Goal: Transaction & Acquisition: Book appointment/travel/reservation

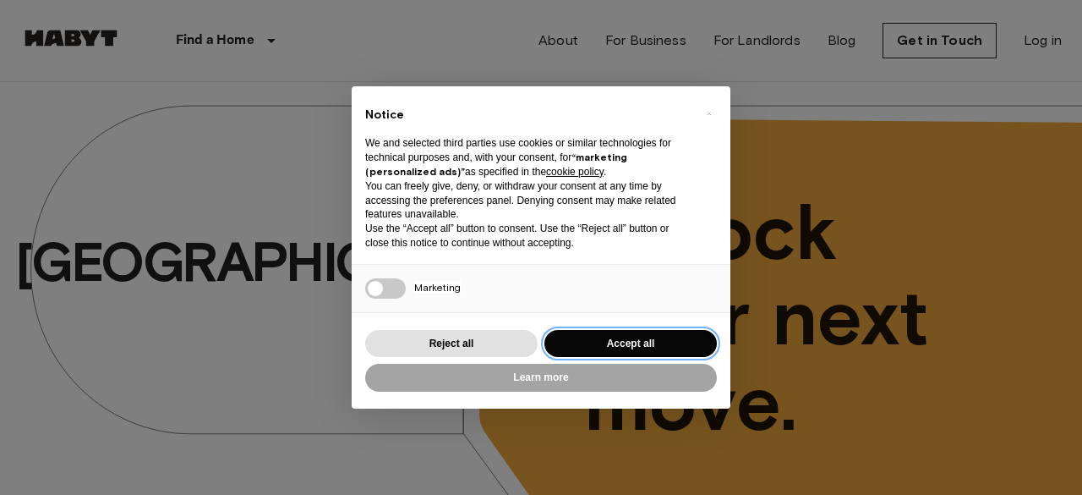
click at [612, 334] on button "Accept all" at bounding box center [630, 344] width 172 height 28
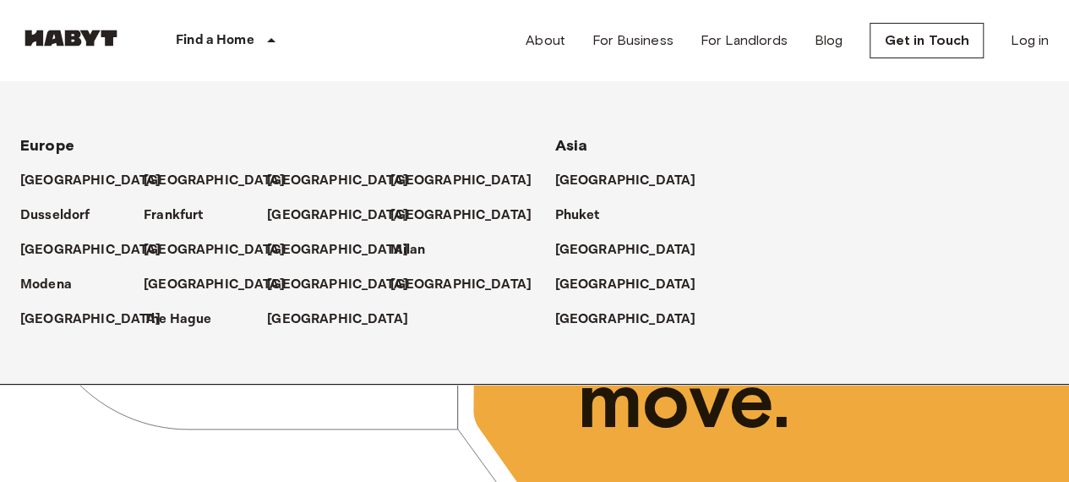
click at [238, 34] on p "Find a Home" at bounding box center [215, 40] width 79 height 20
click at [166, 284] on p "[GEOGRAPHIC_DATA]" at bounding box center [217, 285] width 141 height 20
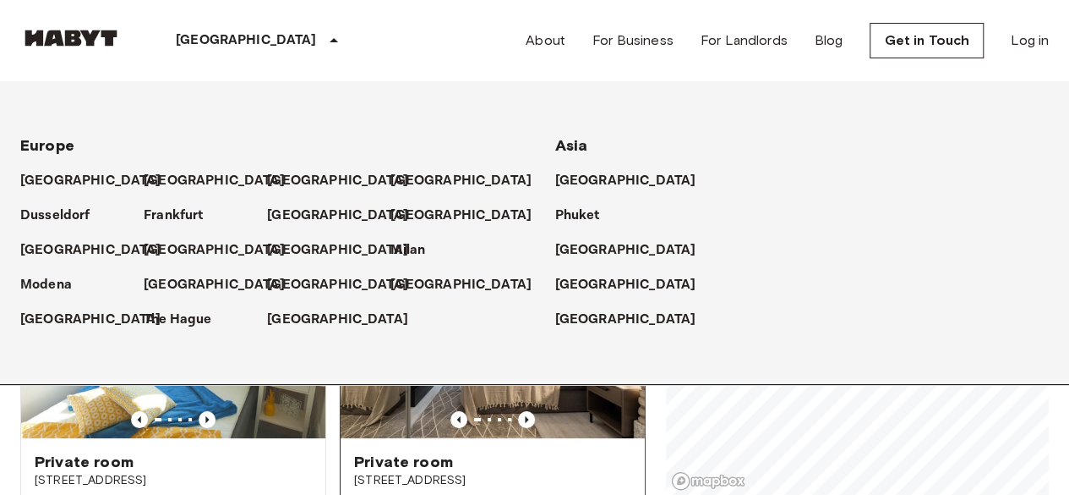
click at [602, 451] on div "Private room" at bounding box center [492, 461] width 277 height 20
click at [324, 34] on icon at bounding box center [334, 40] width 20 height 20
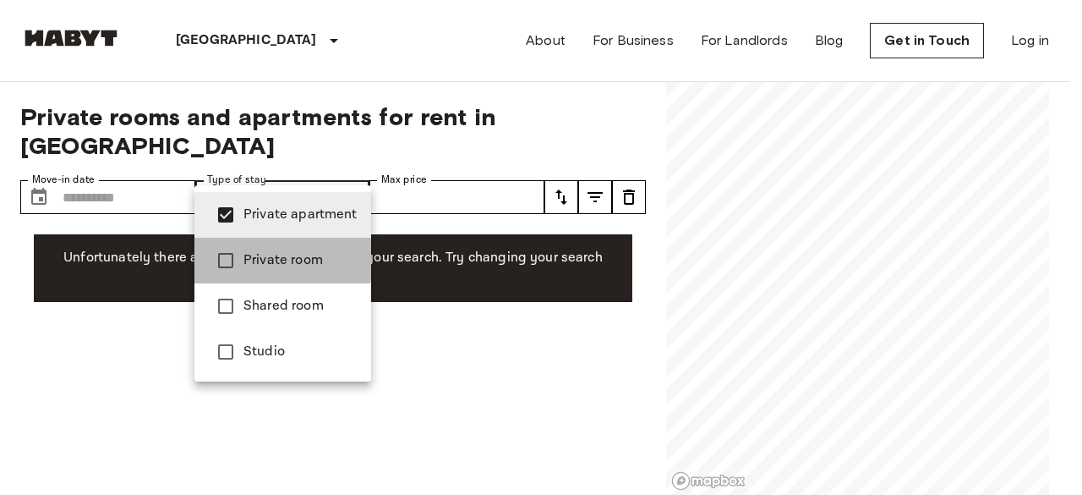
click at [248, 254] on span "Private room" at bounding box center [300, 260] width 114 height 20
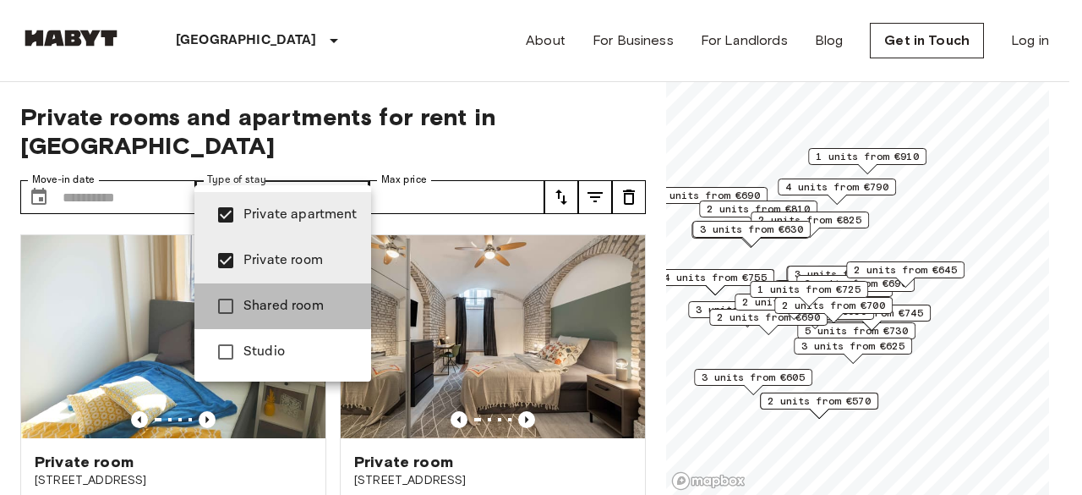
click at [264, 300] on span "Shared room" at bounding box center [300, 306] width 114 height 20
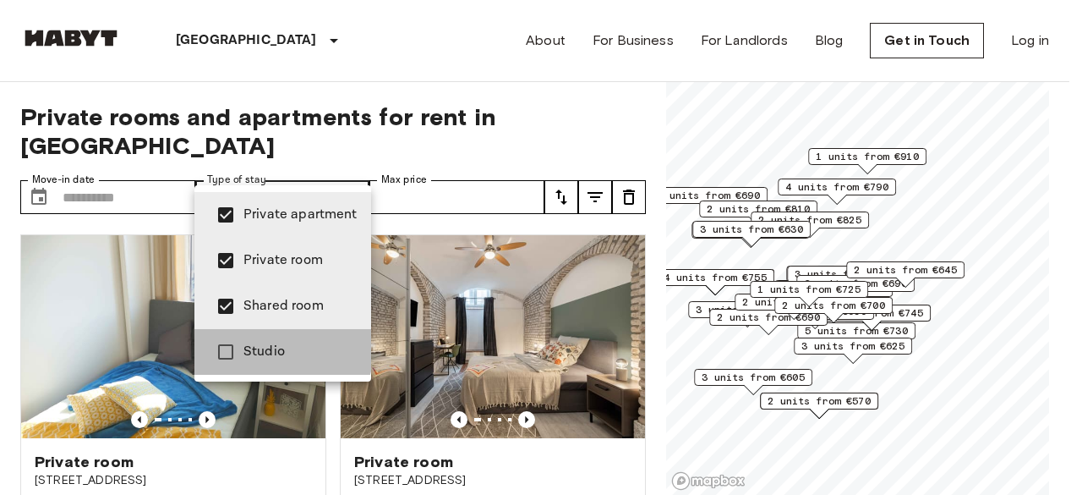
click at [258, 343] on span "Studio" at bounding box center [300, 352] width 114 height 20
type input "**********"
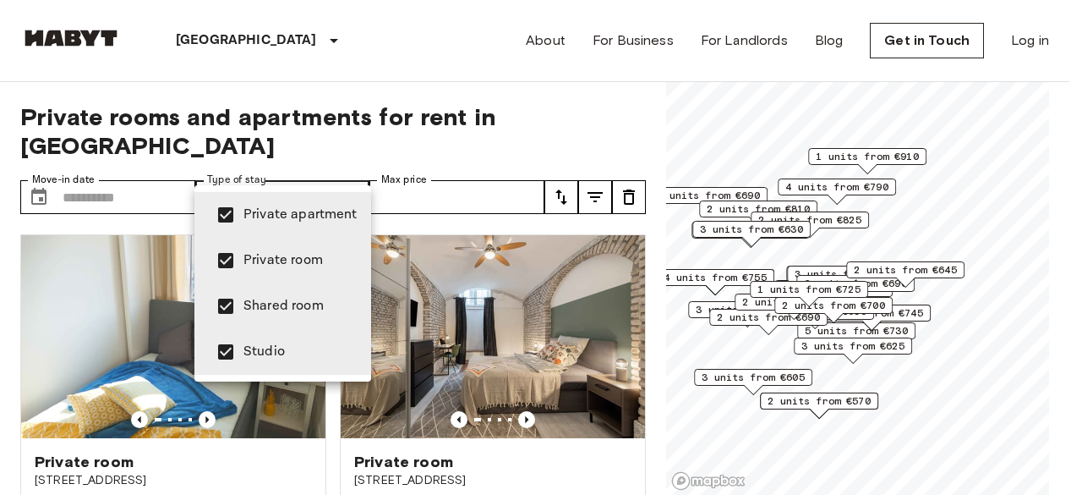
click at [146, 170] on div at bounding box center [541, 247] width 1082 height 495
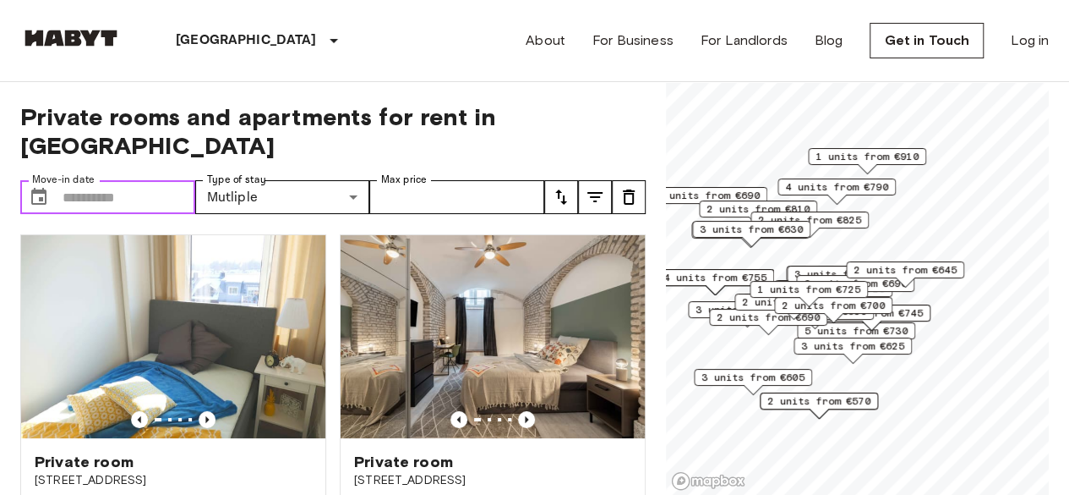
click at [73, 180] on input "Move-in date" at bounding box center [129, 197] width 133 height 34
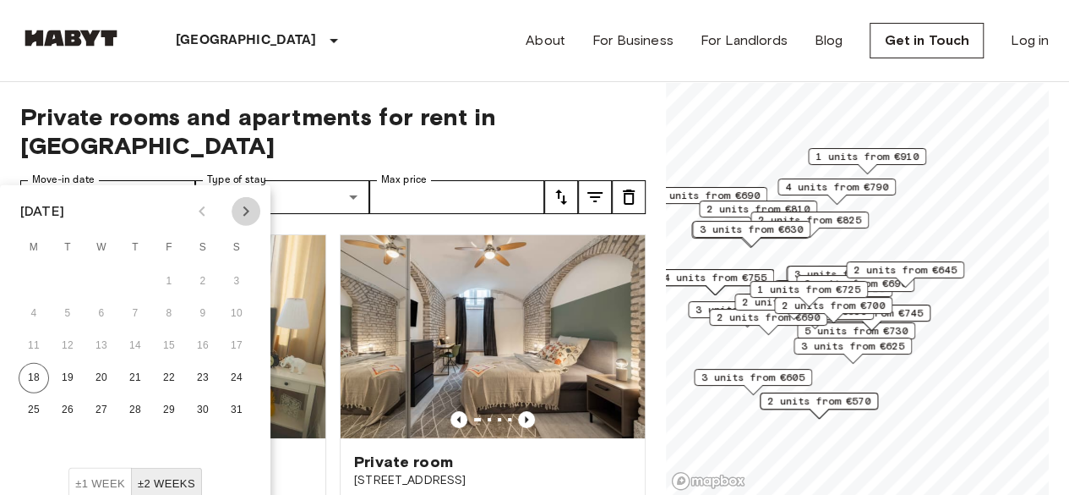
click at [250, 206] on icon "Next month" at bounding box center [246, 211] width 20 height 20
click at [162, 346] on button "19" at bounding box center [169, 346] width 30 height 30
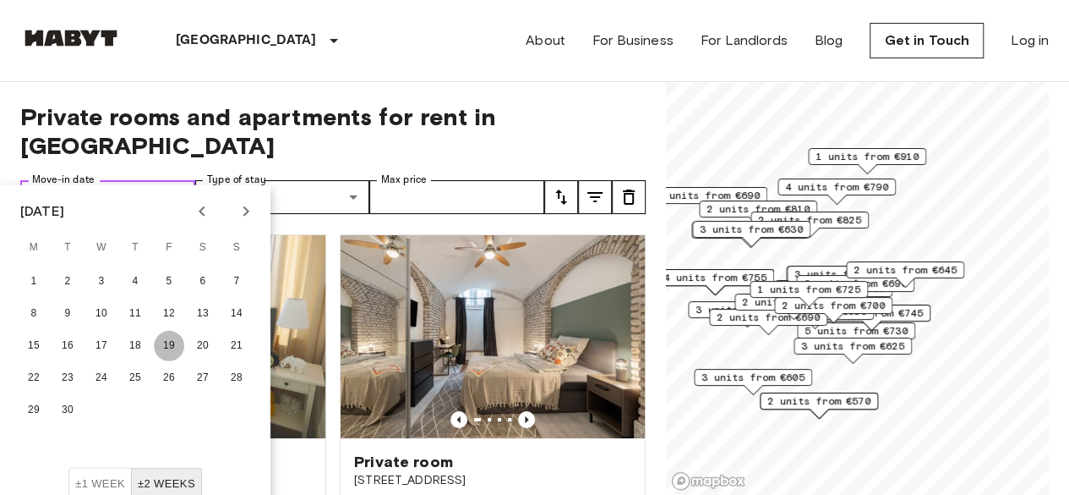
type input "**********"
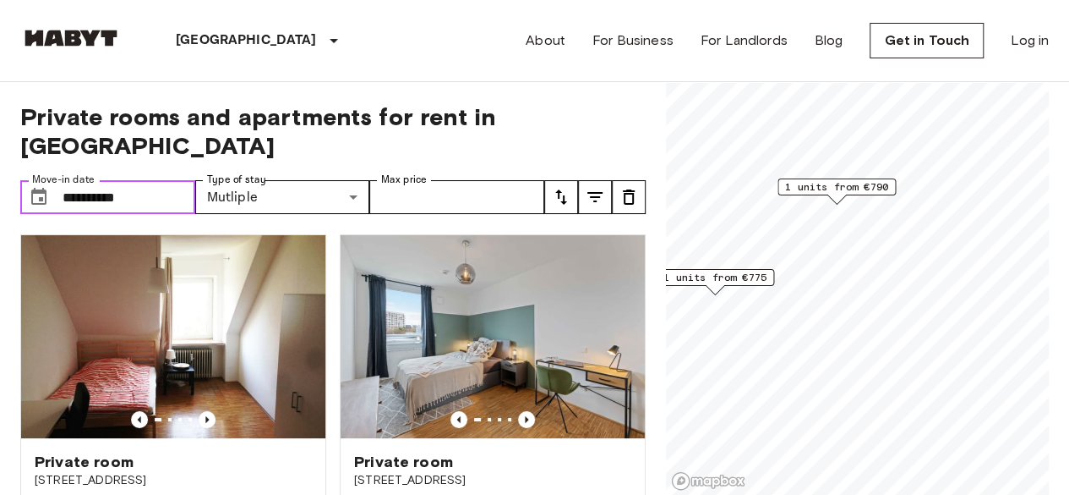
scroll to position [169, 0]
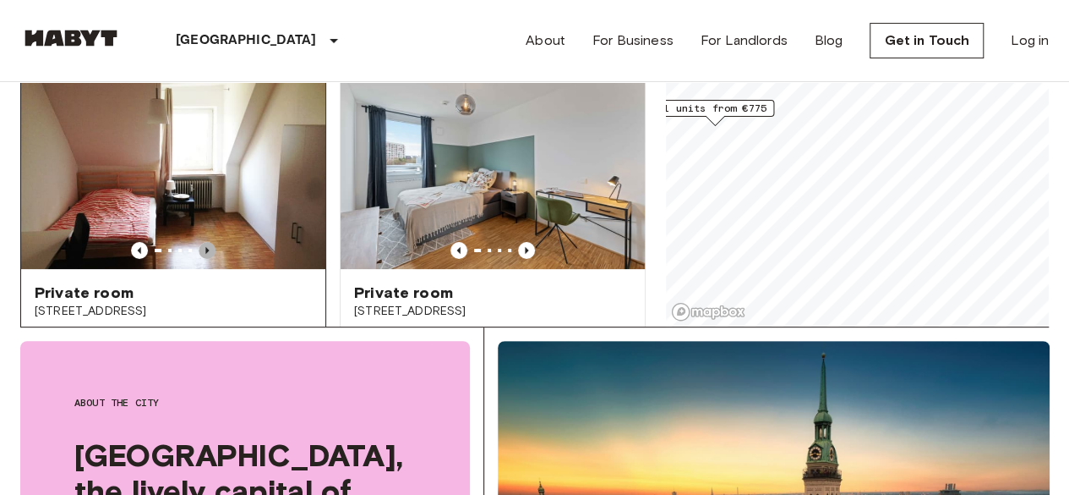
click at [199, 242] on icon "Previous image" at bounding box center [207, 250] width 17 height 17
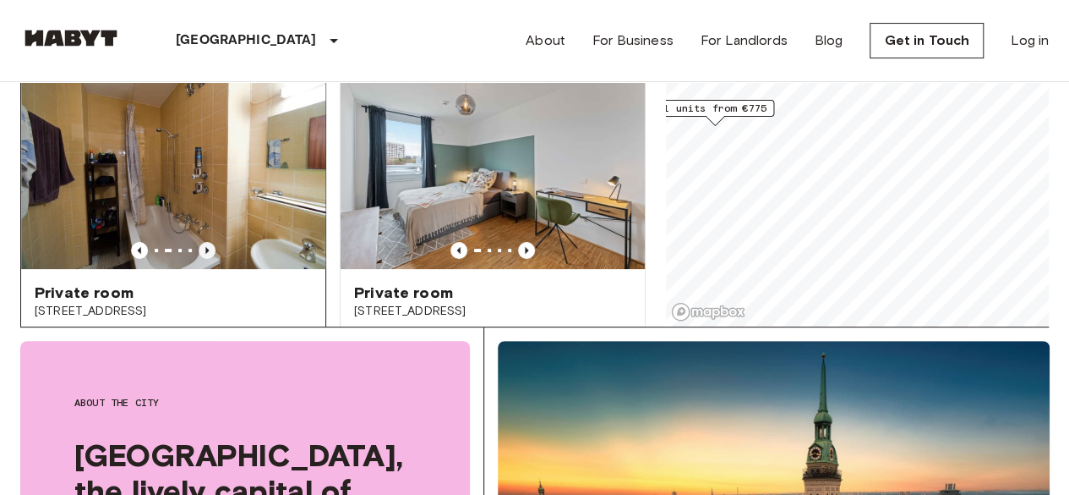
click at [199, 242] on icon "Previous image" at bounding box center [207, 250] width 17 height 17
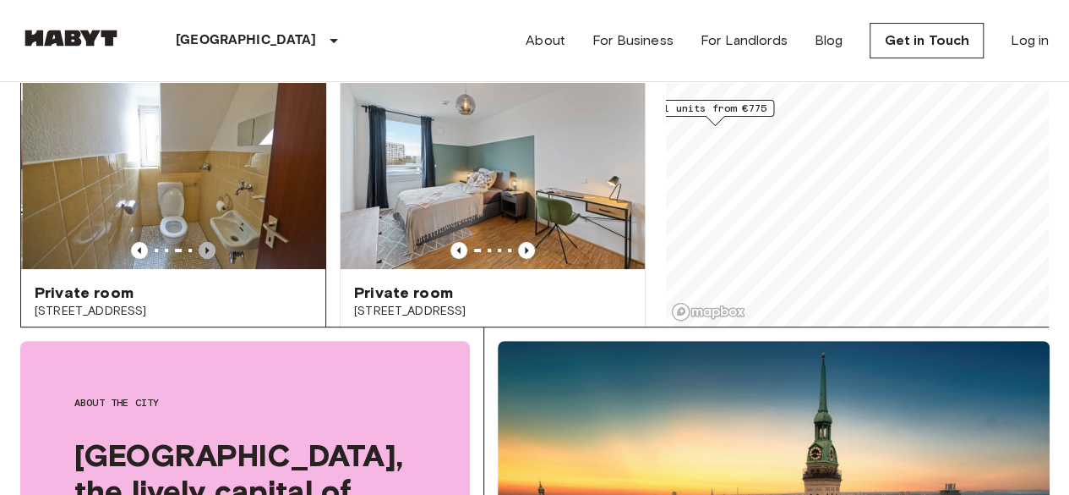
click at [199, 242] on icon "Previous image" at bounding box center [207, 250] width 17 height 17
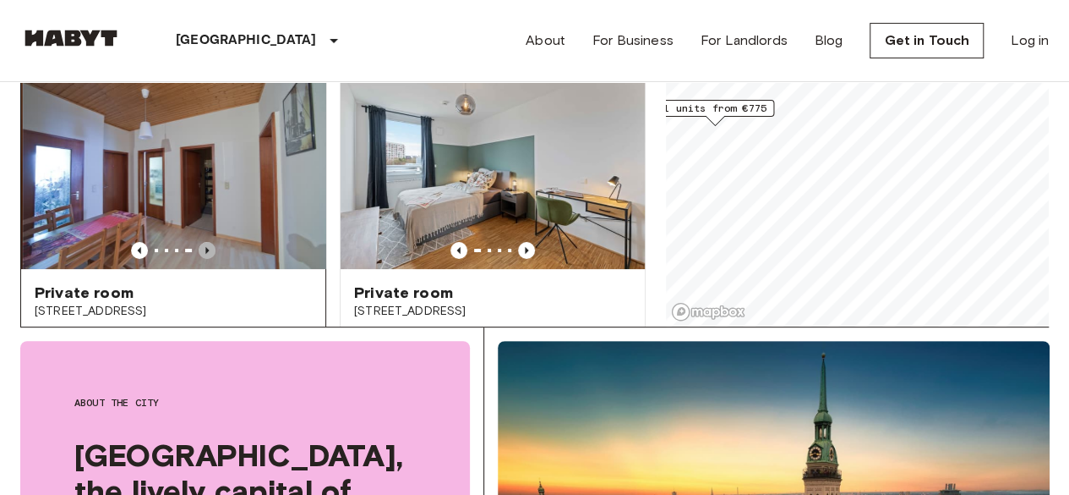
click at [199, 242] on icon "Previous image" at bounding box center [207, 250] width 17 height 17
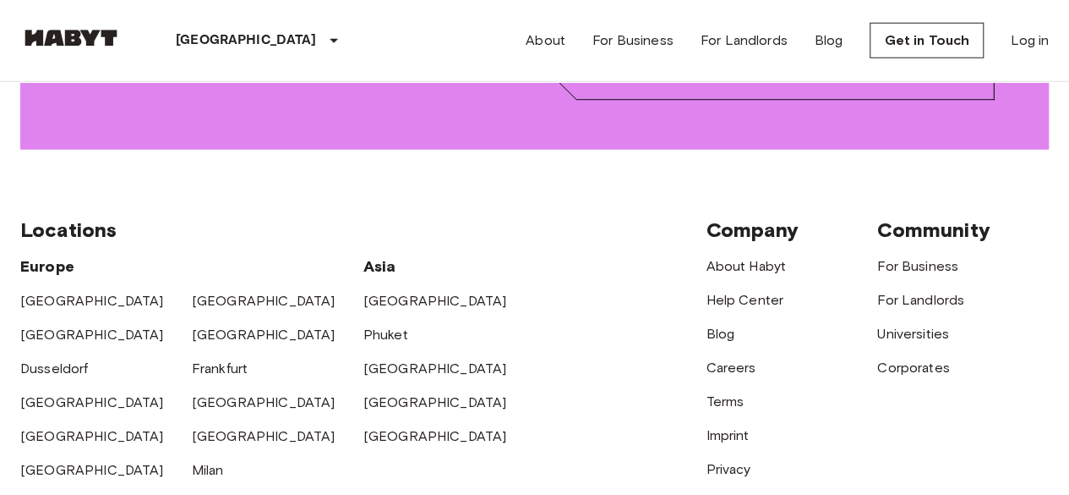
scroll to position [2451, 0]
